Goal: Task Accomplishment & Management: Use online tool/utility

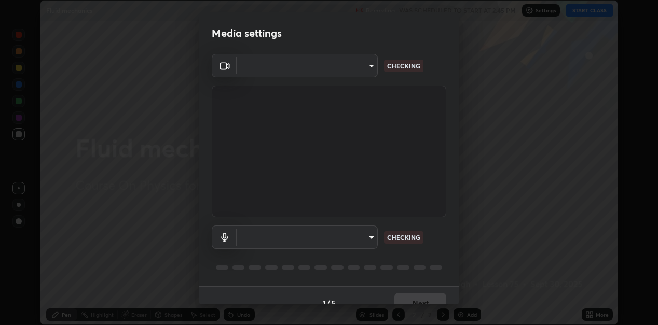
scroll to position [325, 658]
type input "129469620b40e2dd0512d8725787c59caf8482a1796421c7e87c89da348caea7"
click at [357, 235] on body "Erase all Fluid mechanics Recording WAS SCHEDULED TO START AT 2:45 PM Settings …" at bounding box center [329, 162] width 658 height 325
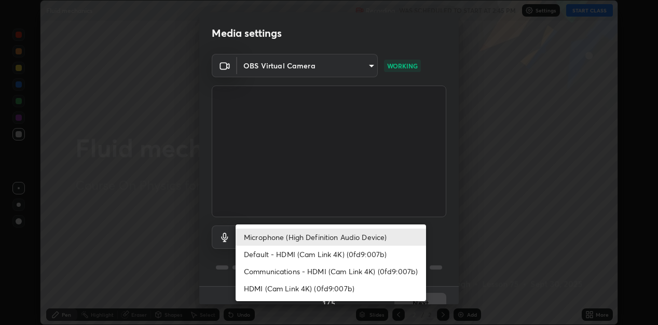
click at [351, 255] on li "Default - HDMI (Cam Link 4K) (0fd9:007b)" at bounding box center [331, 254] width 191 height 17
type input "default"
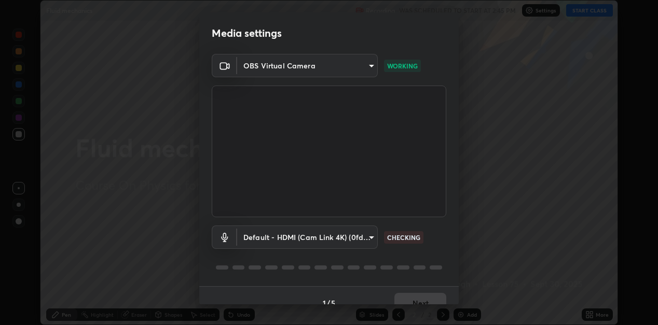
scroll to position [15, 0]
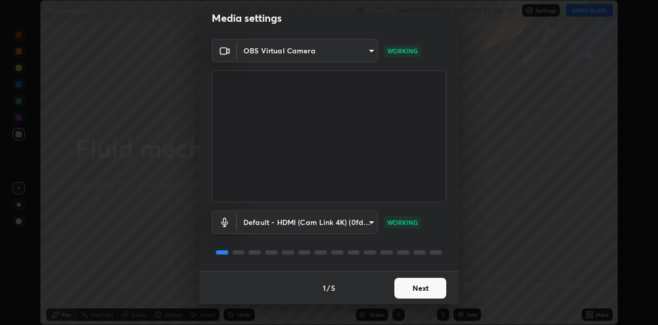
click at [431, 285] on button "Next" at bounding box center [421, 288] width 52 height 21
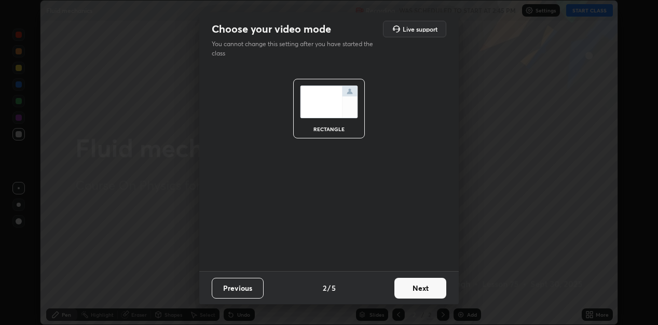
scroll to position [0, 0]
click at [436, 290] on button "Next" at bounding box center [421, 288] width 52 height 21
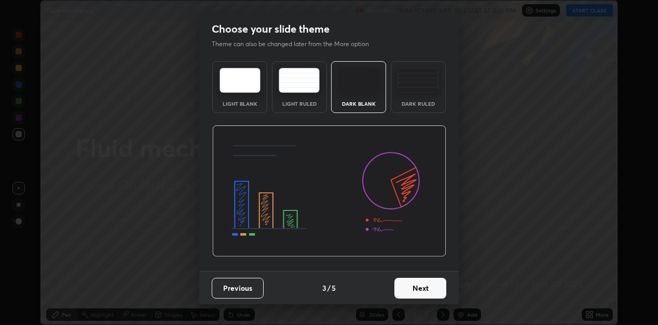
click at [436, 290] on button "Next" at bounding box center [421, 288] width 52 height 21
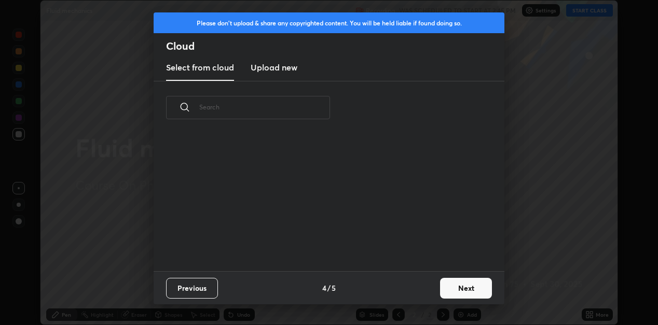
click at [452, 287] on button "Next" at bounding box center [466, 288] width 52 height 21
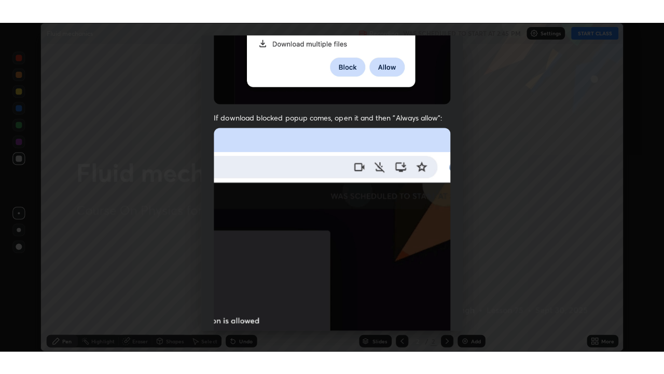
scroll to position [227, 0]
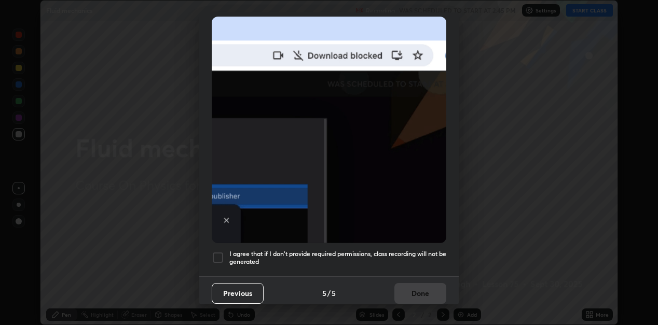
click at [220, 252] on div at bounding box center [218, 258] width 12 height 12
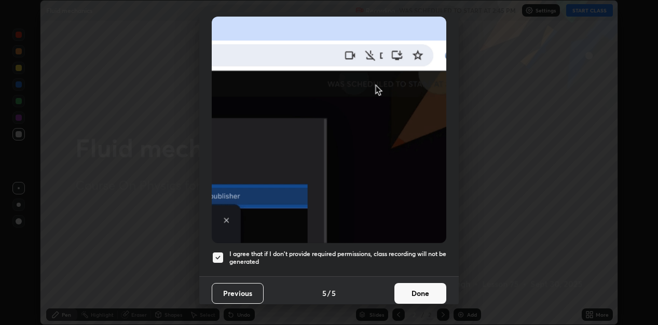
click at [416, 283] on button "Done" at bounding box center [421, 293] width 52 height 21
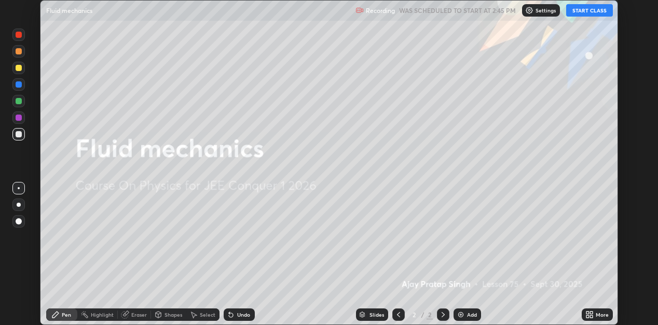
click at [579, 12] on button "START CLASS" at bounding box center [589, 10] width 47 height 12
click at [546, 10] on p "Settings" at bounding box center [550, 10] width 20 height 5
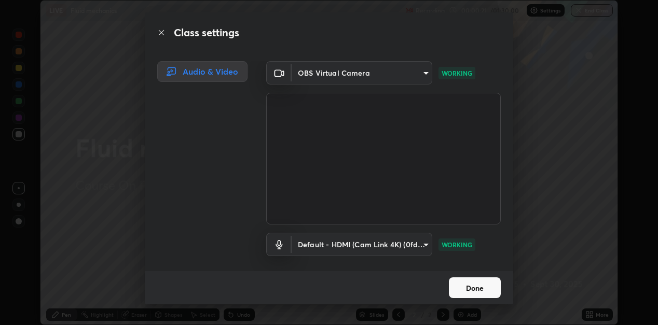
click at [484, 283] on button "Done" at bounding box center [475, 288] width 52 height 21
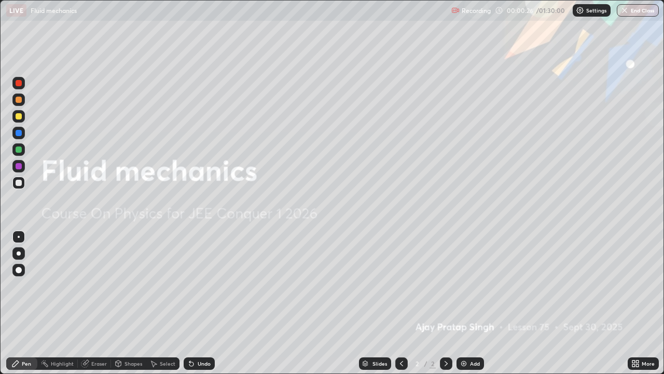
scroll to position [374, 664]
click at [470, 325] on div "Add" at bounding box center [475, 363] width 10 height 5
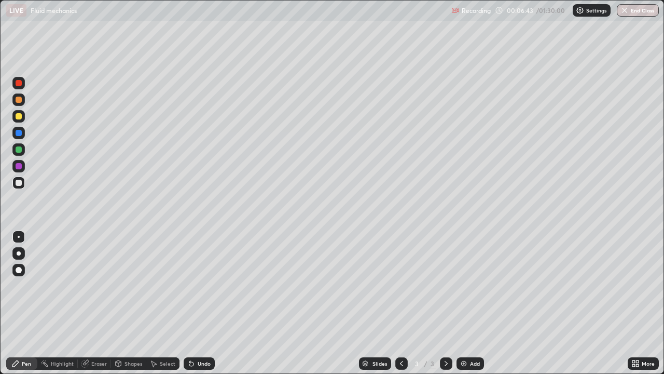
click at [126, 325] on div "Shapes" at bounding box center [134, 363] width 18 height 5
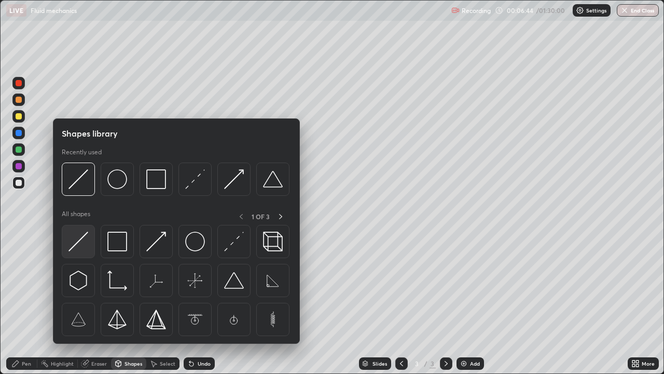
click at [83, 239] on img at bounding box center [79, 242] width 20 height 20
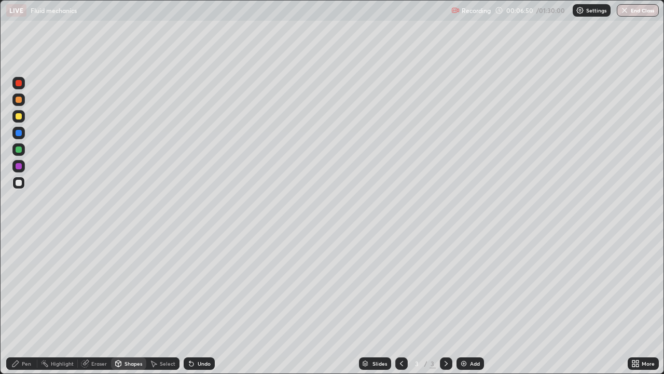
click at [30, 325] on div "Pen" at bounding box center [26, 363] width 9 height 5
click at [169, 325] on div "Select" at bounding box center [168, 363] width 16 height 5
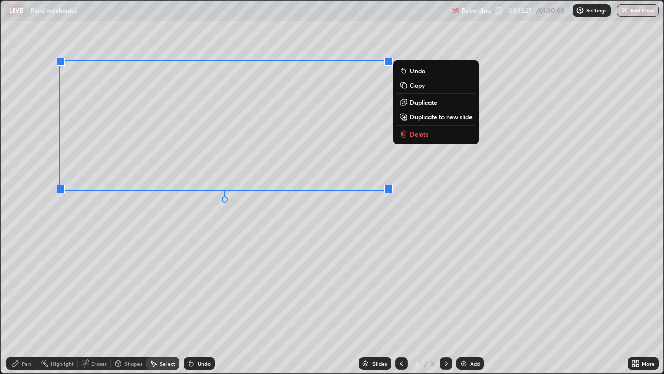
click at [408, 135] on icon at bounding box center [404, 134] width 8 height 8
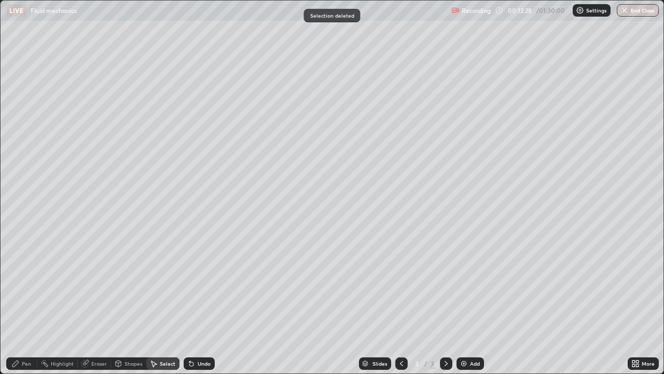
click at [20, 325] on div "Pen" at bounding box center [21, 363] width 31 height 12
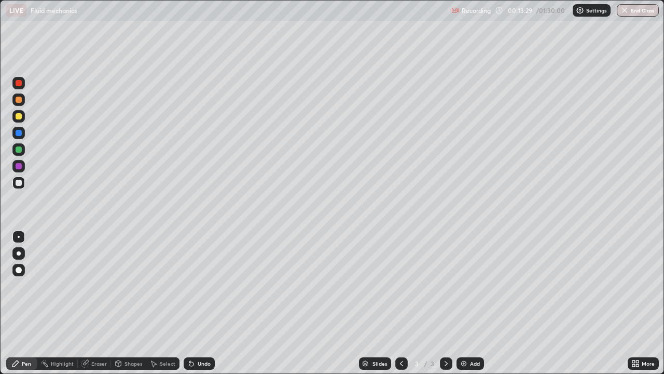
click at [208, 325] on div "Undo" at bounding box center [204, 363] width 13 height 5
click at [210, 325] on div "Undo" at bounding box center [199, 363] width 31 height 12
click at [467, 325] on div "Add" at bounding box center [471, 363] width 28 height 12
click at [202, 325] on div "Undo" at bounding box center [204, 363] width 13 height 5
click at [473, 325] on div "Add" at bounding box center [475, 363] width 10 height 5
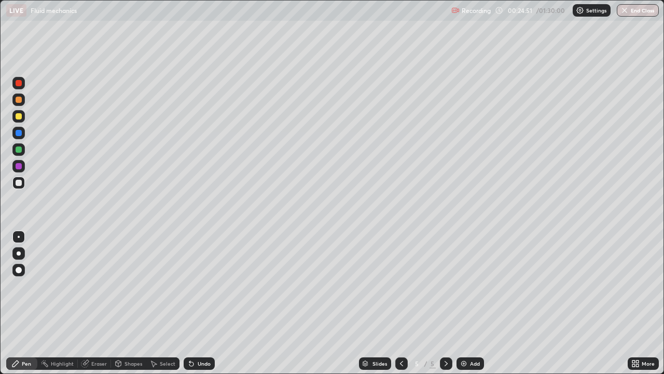
click at [399, 325] on icon at bounding box center [402, 363] width 8 height 8
click at [401, 325] on icon at bounding box center [402, 363] width 8 height 8
click at [445, 325] on icon at bounding box center [446, 363] width 8 height 8
click at [464, 325] on img at bounding box center [464, 363] width 8 height 8
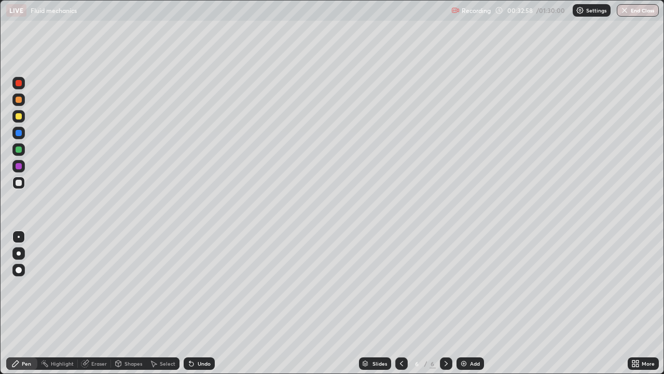
click at [208, 325] on div "Undo" at bounding box center [204, 363] width 13 height 5
click at [492, 325] on div "Slides 6 / 6 Add" at bounding box center [421, 363] width 413 height 21
click at [470, 325] on div "Add" at bounding box center [475, 363] width 10 height 5
click at [466, 325] on img at bounding box center [464, 363] width 8 height 8
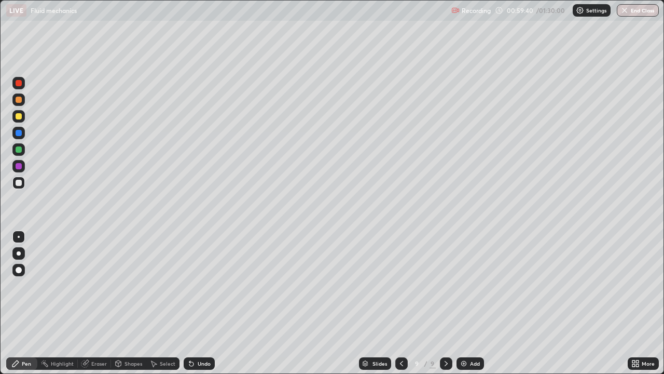
click at [103, 325] on div "Eraser" at bounding box center [99, 363] width 16 height 5
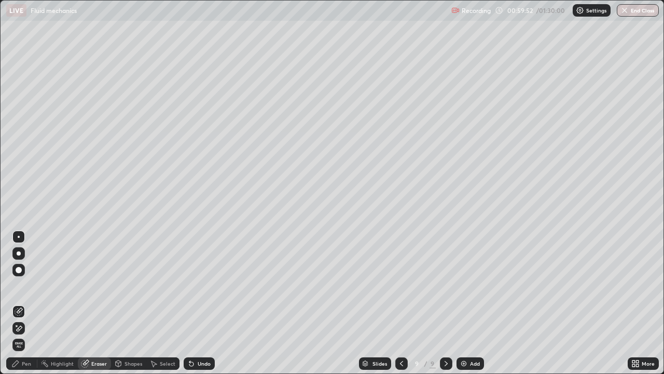
click at [28, 325] on div "Pen" at bounding box center [26, 363] width 9 height 5
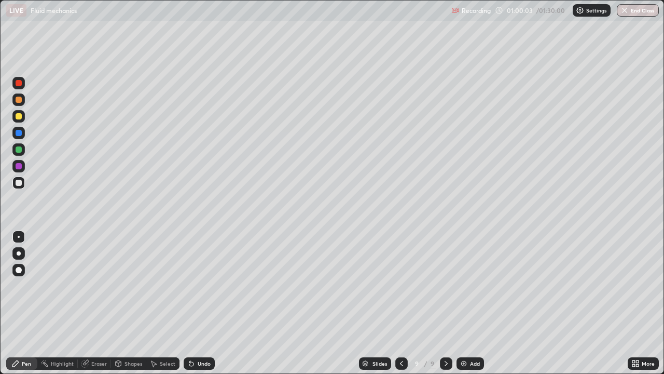
click at [211, 325] on div "Undo" at bounding box center [199, 363] width 31 height 12
click at [210, 325] on div "Undo" at bounding box center [199, 363] width 31 height 12
click at [467, 325] on div "Add" at bounding box center [471, 363] width 28 height 12
click at [632, 12] on button "End Class" at bounding box center [638, 10] width 42 height 12
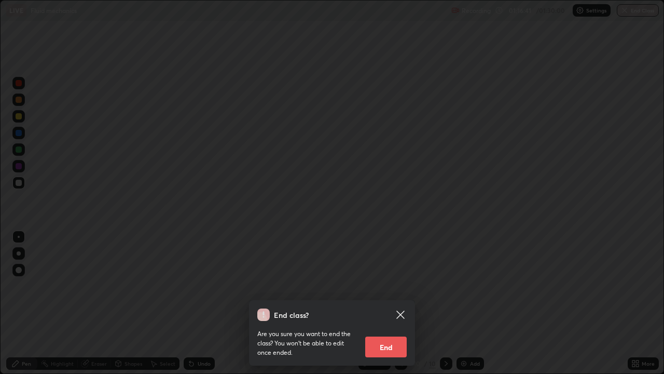
click at [389, 325] on button "End" at bounding box center [386, 346] width 42 height 21
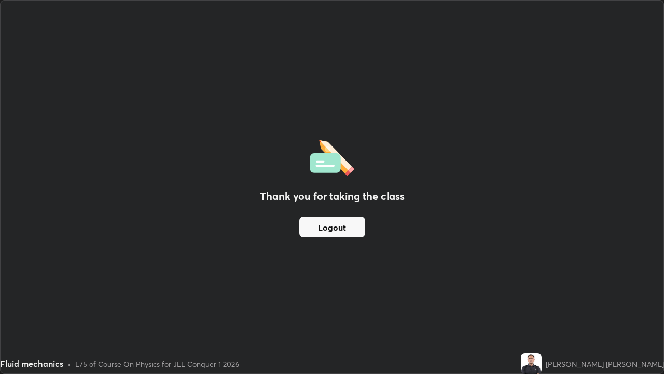
click at [333, 232] on button "Logout" at bounding box center [333, 226] width 66 height 21
click at [319, 228] on button "Logout" at bounding box center [333, 226] width 66 height 21
